Goal: Navigation & Orientation: Find specific page/section

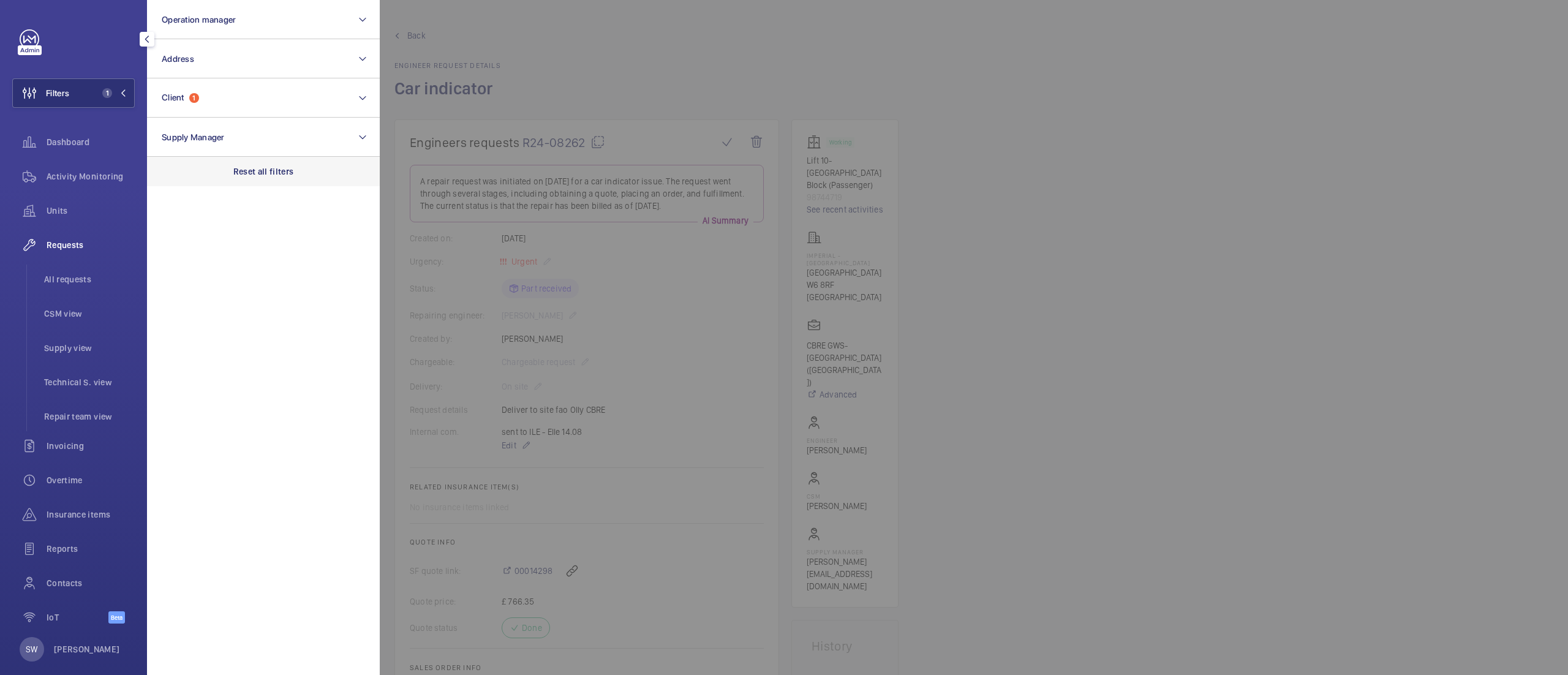
scroll to position [284, 0]
click at [290, 178] on div "Reset all filters" at bounding box center [263, 171] width 232 height 29
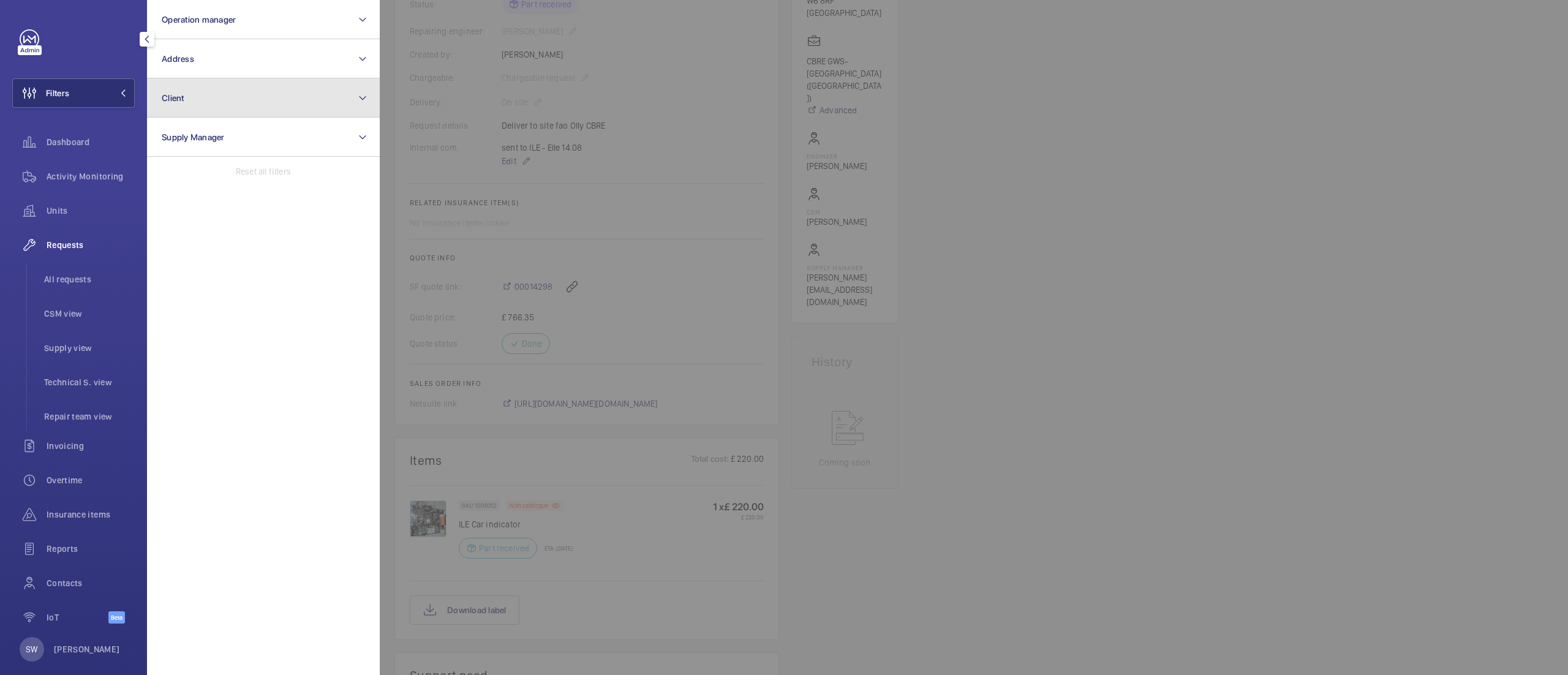
click at [214, 90] on button "Client" at bounding box center [263, 98] width 232 height 39
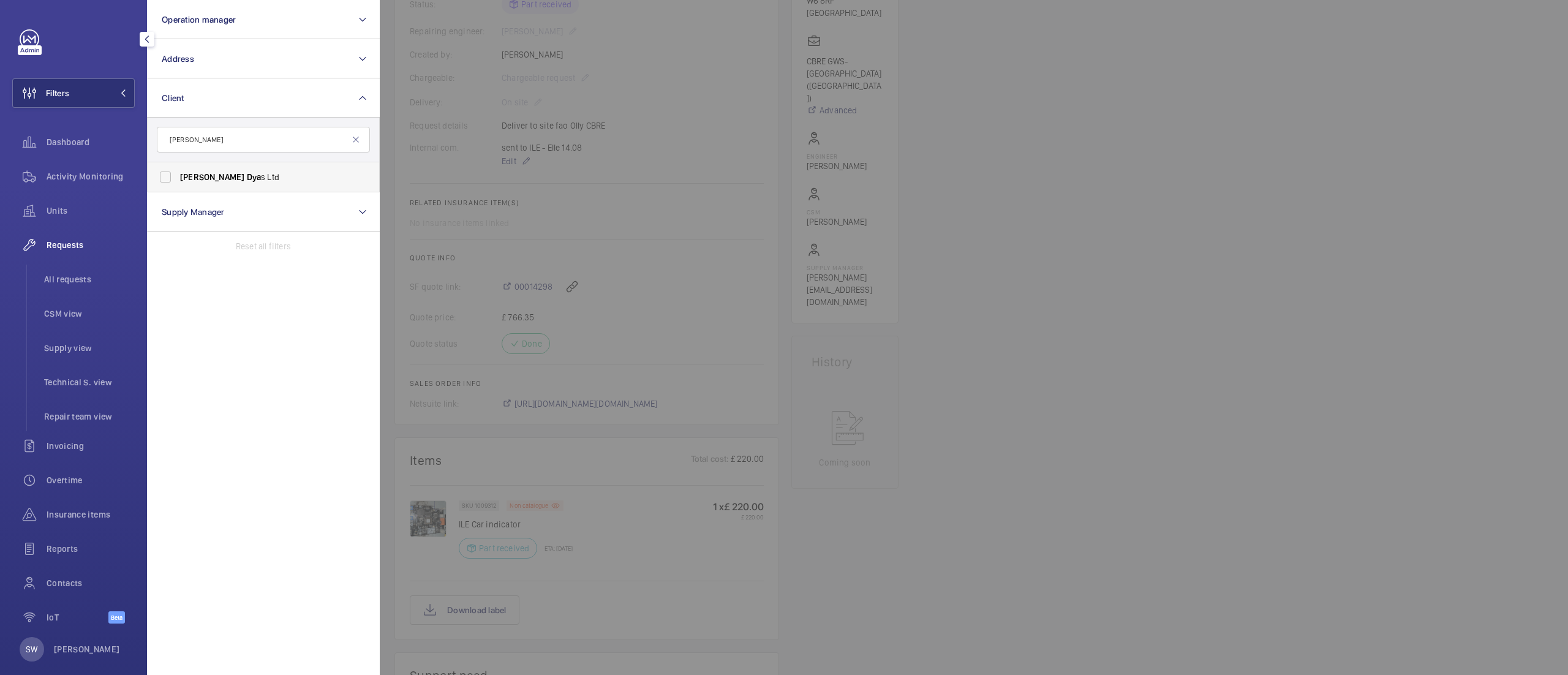
type input "[PERSON_NAME]"
click at [247, 173] on span "Dya" at bounding box center [254, 178] width 15 height 10
click at [177, 172] on input "[PERSON_NAME] s Ltd" at bounding box center [165, 177] width 24 height 24
checkbox input "true"
click at [1385, 416] on div at bounding box center [1164, 337] width 1568 height 675
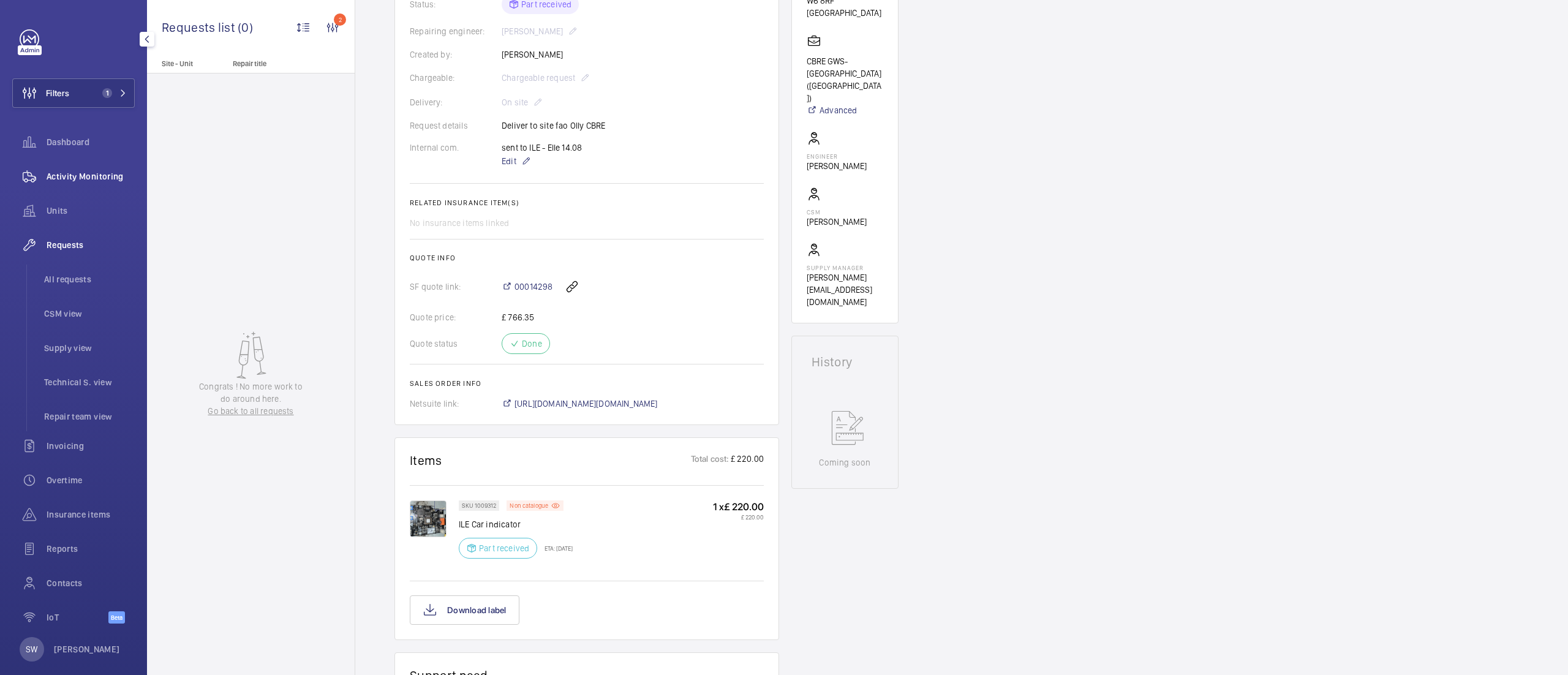
click at [62, 185] on div "Activity Monitoring" at bounding box center [73, 176] width 122 height 29
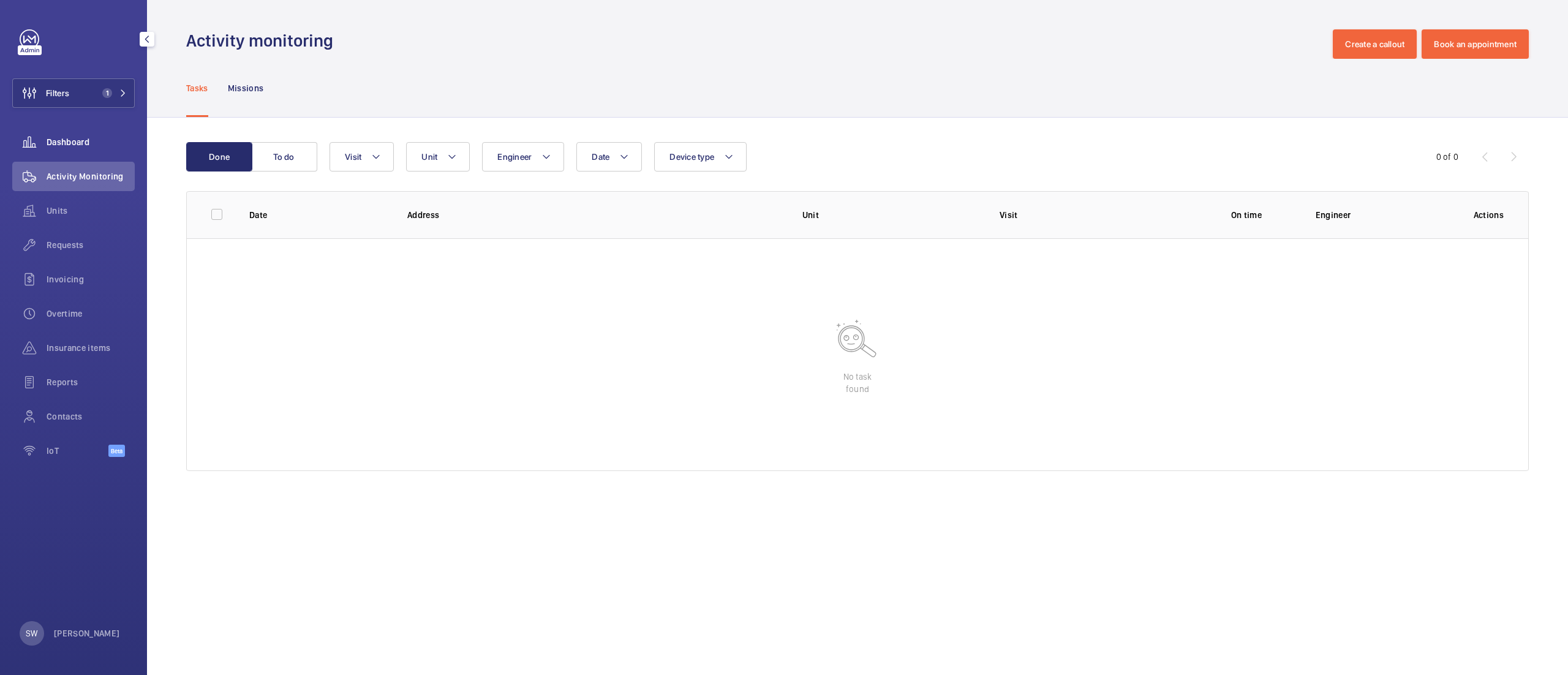
click at [84, 134] on div "Dashboard" at bounding box center [73, 142] width 122 height 29
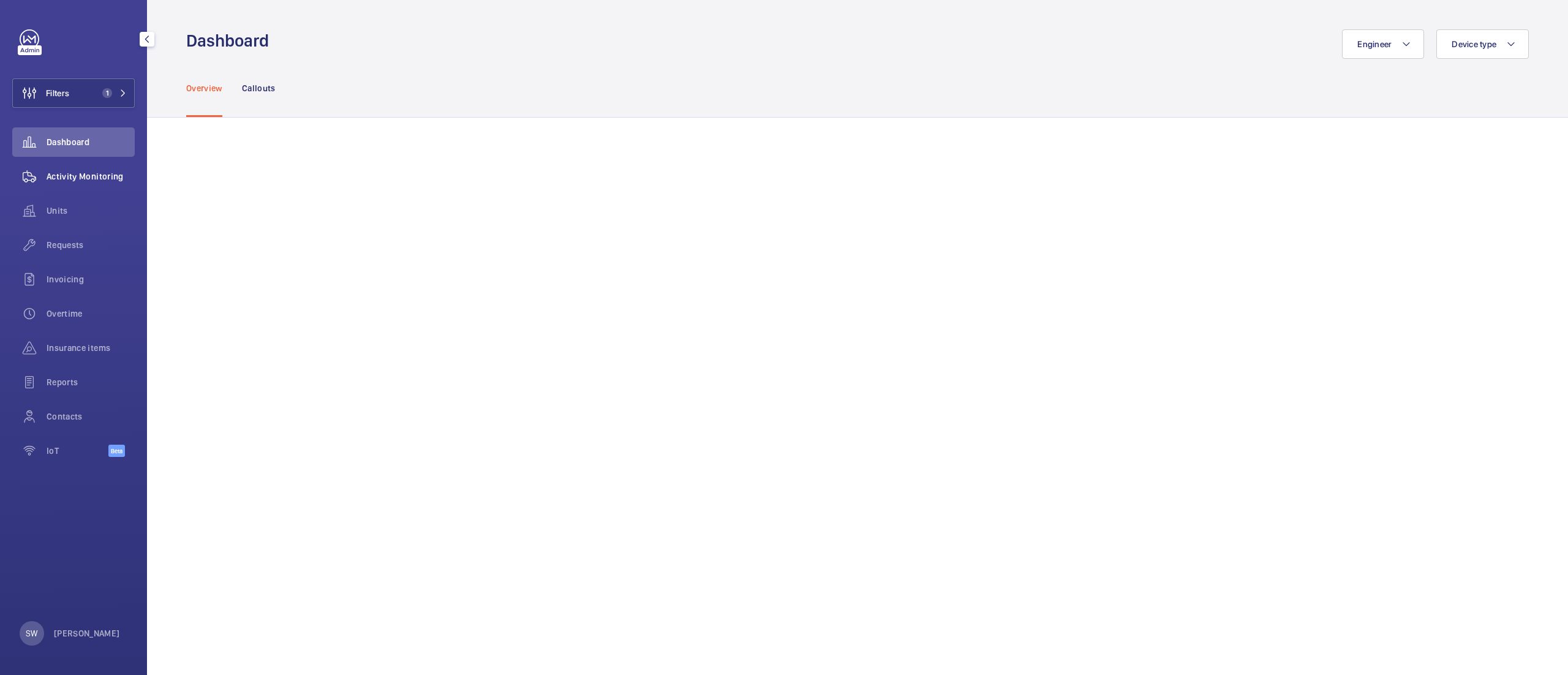
click at [104, 186] on div "Activity Monitoring" at bounding box center [73, 176] width 122 height 29
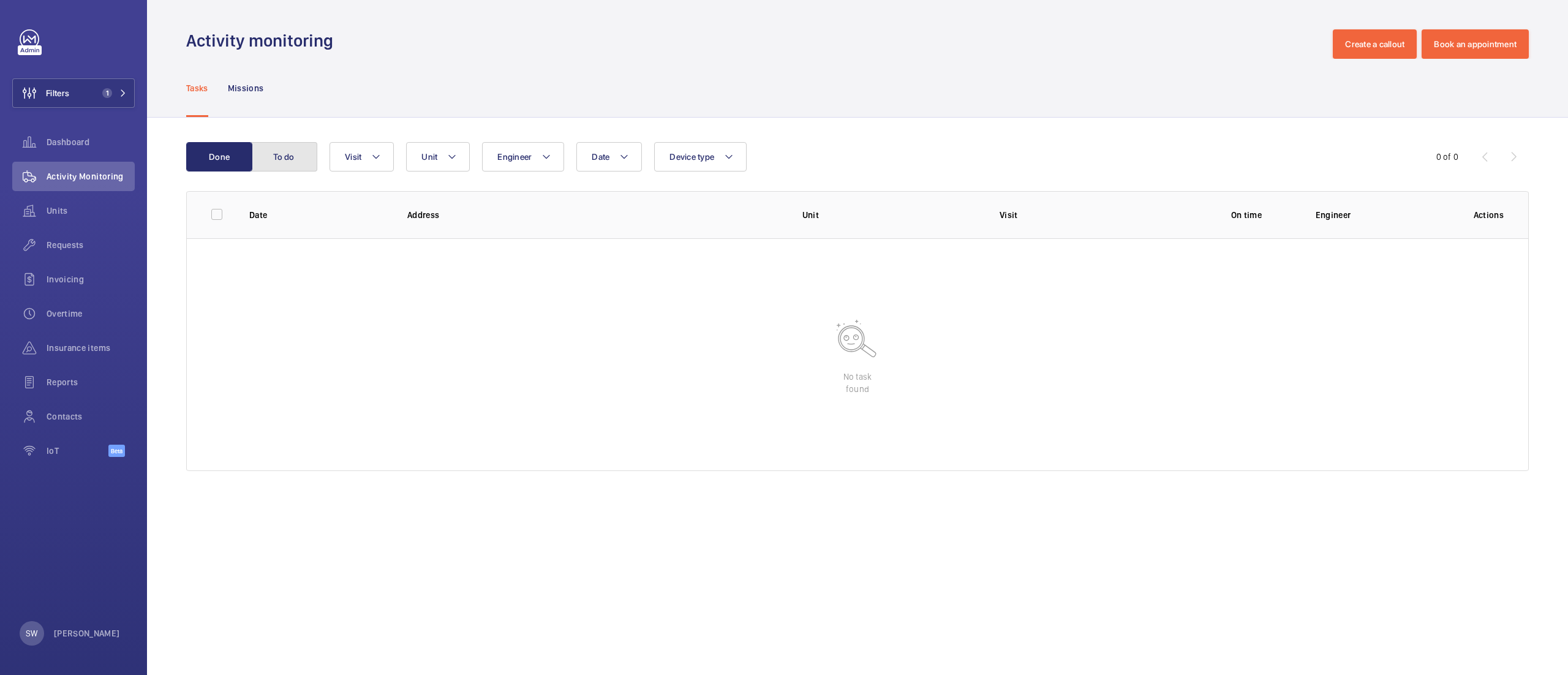
click at [285, 167] on button "To do" at bounding box center [284, 157] width 66 height 29
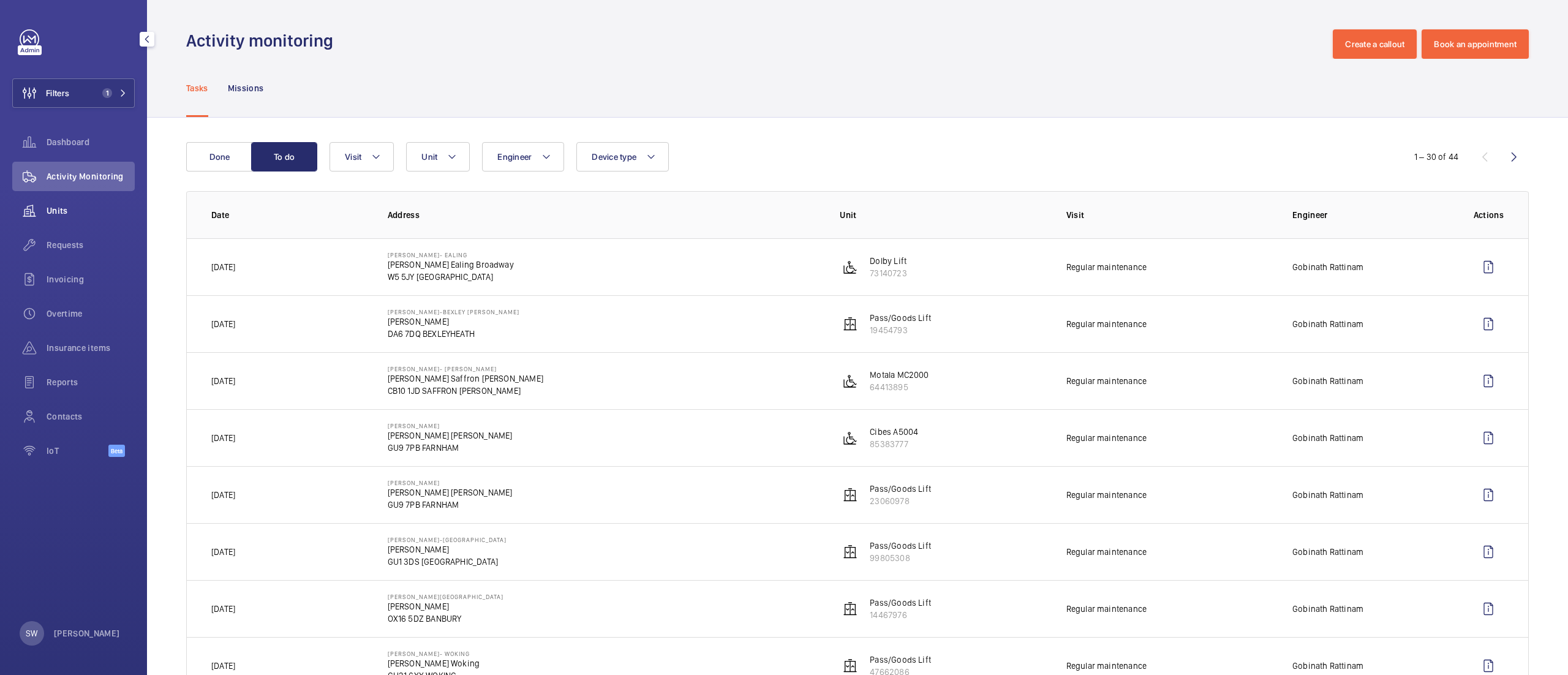
click at [69, 211] on span "Units" at bounding box center [90, 210] width 88 height 12
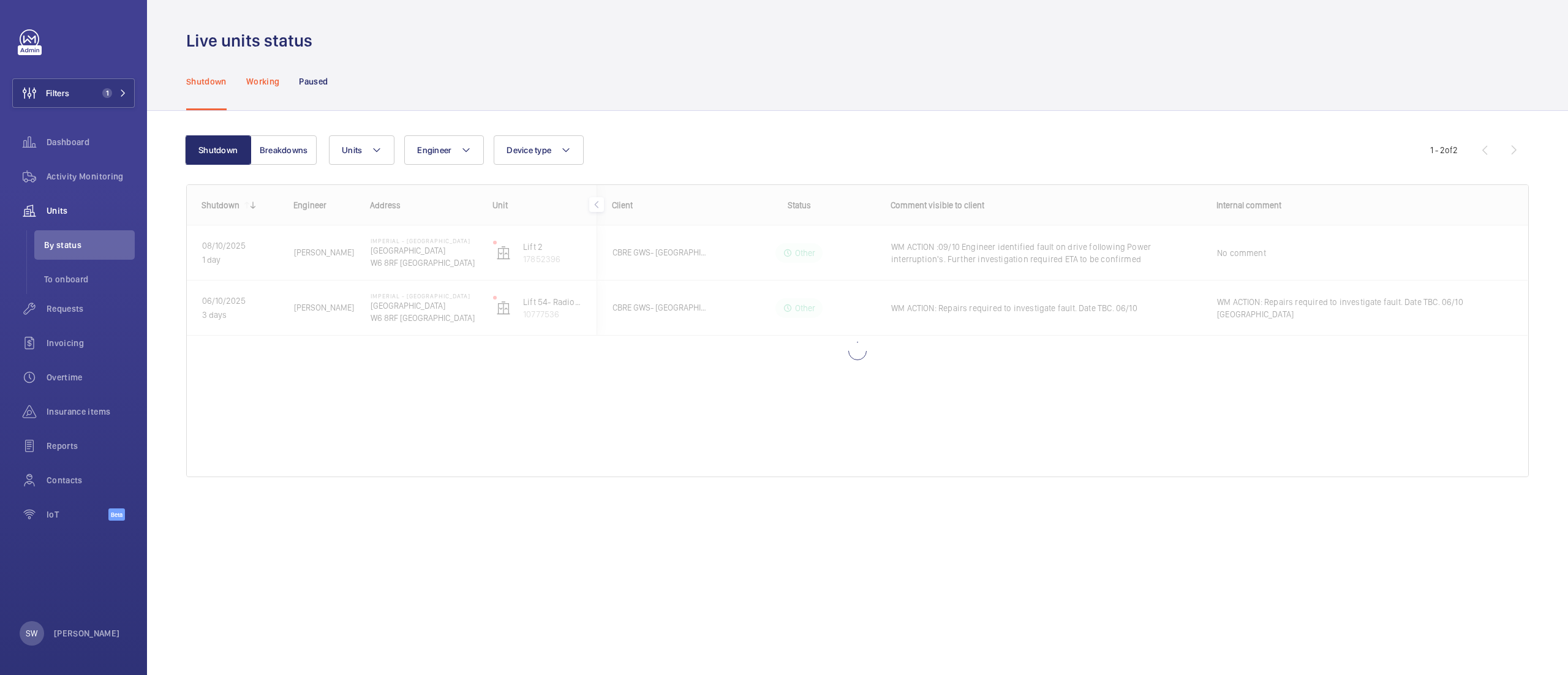
click at [261, 77] on p "Working" at bounding box center [263, 81] width 33 height 12
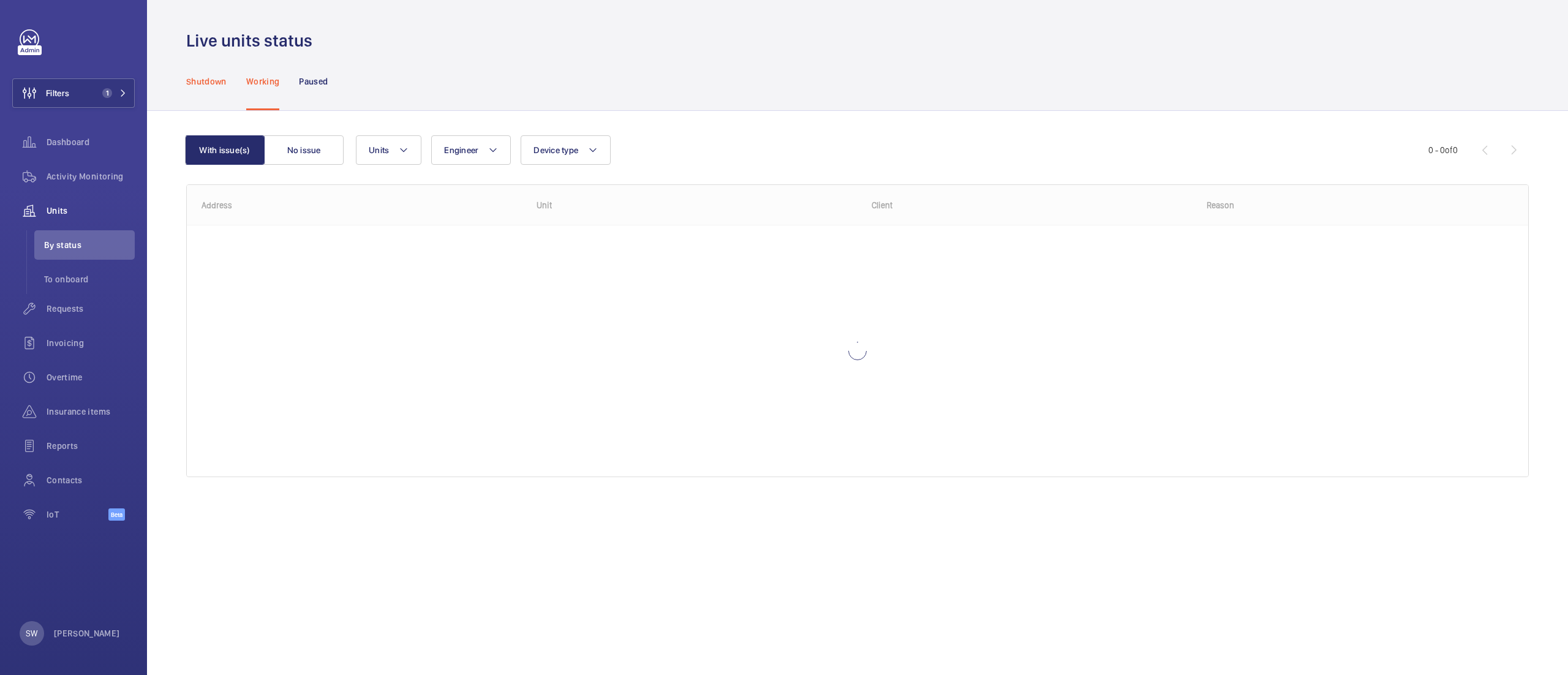
click at [195, 82] on p "Shutdown" at bounding box center [206, 81] width 41 height 12
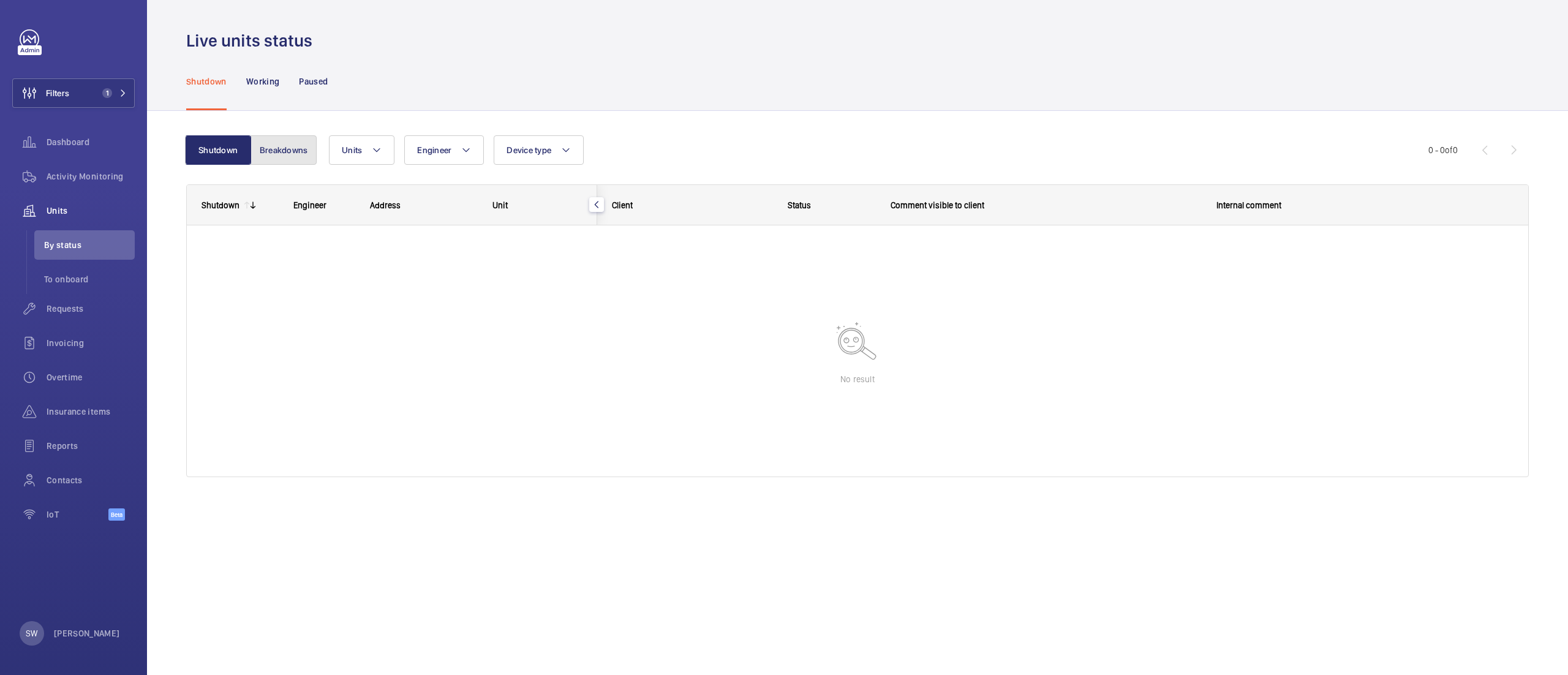
click at [293, 151] on button "Breakdowns" at bounding box center [283, 150] width 66 height 29
